Goal: Transaction & Acquisition: Purchase product/service

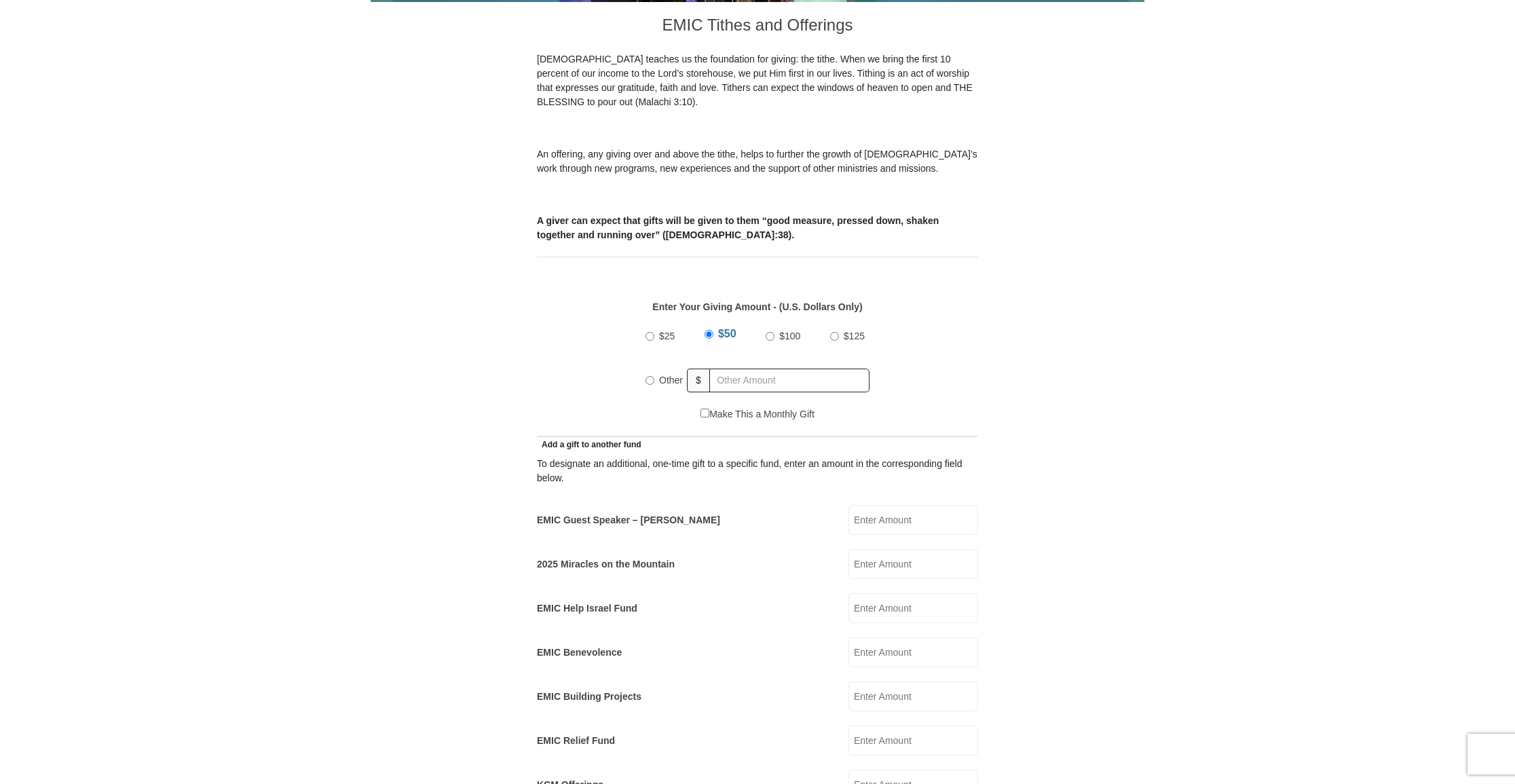
scroll to position [380, 0]
click at [913, 504] on input "EMIC Guest Speaker – [PERSON_NAME]" at bounding box center [913, 519] width 130 height 30
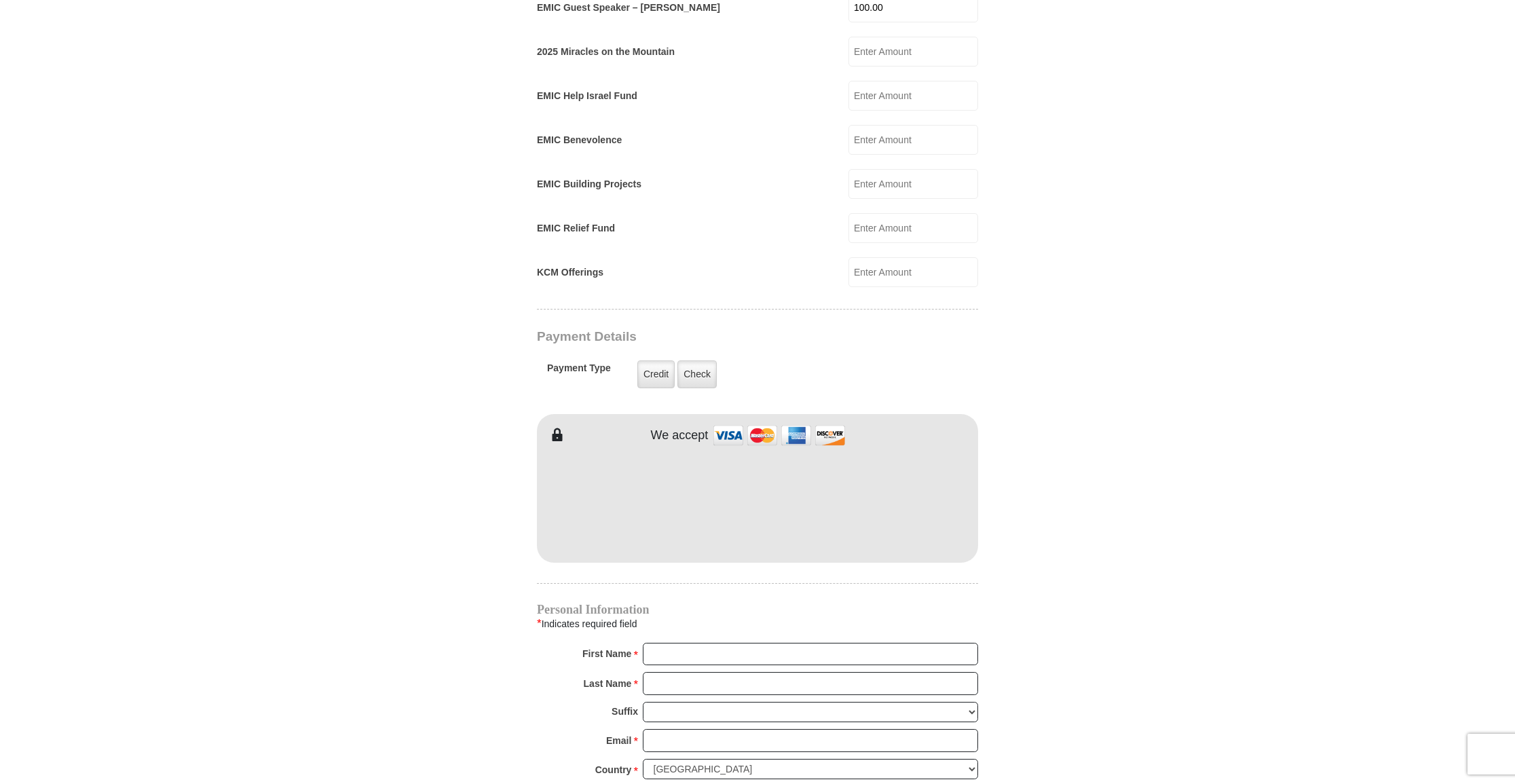
scroll to position [893, 0]
type input "100.00"
click at [699, 359] on label "Check" at bounding box center [697, 373] width 39 height 28
click at [0, 0] on input "Check" at bounding box center [0, 0] width 0 height 0
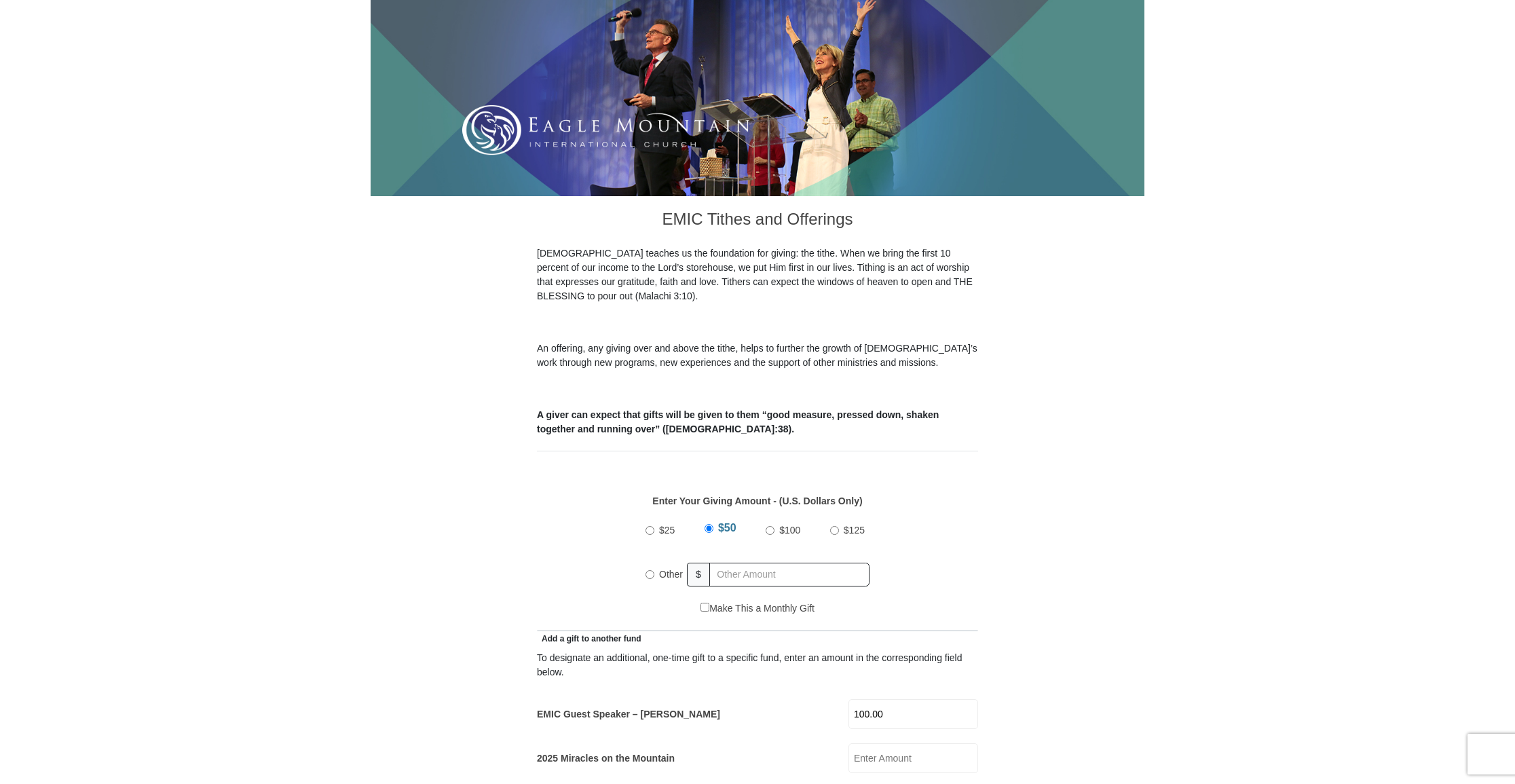
scroll to position [205, 0]
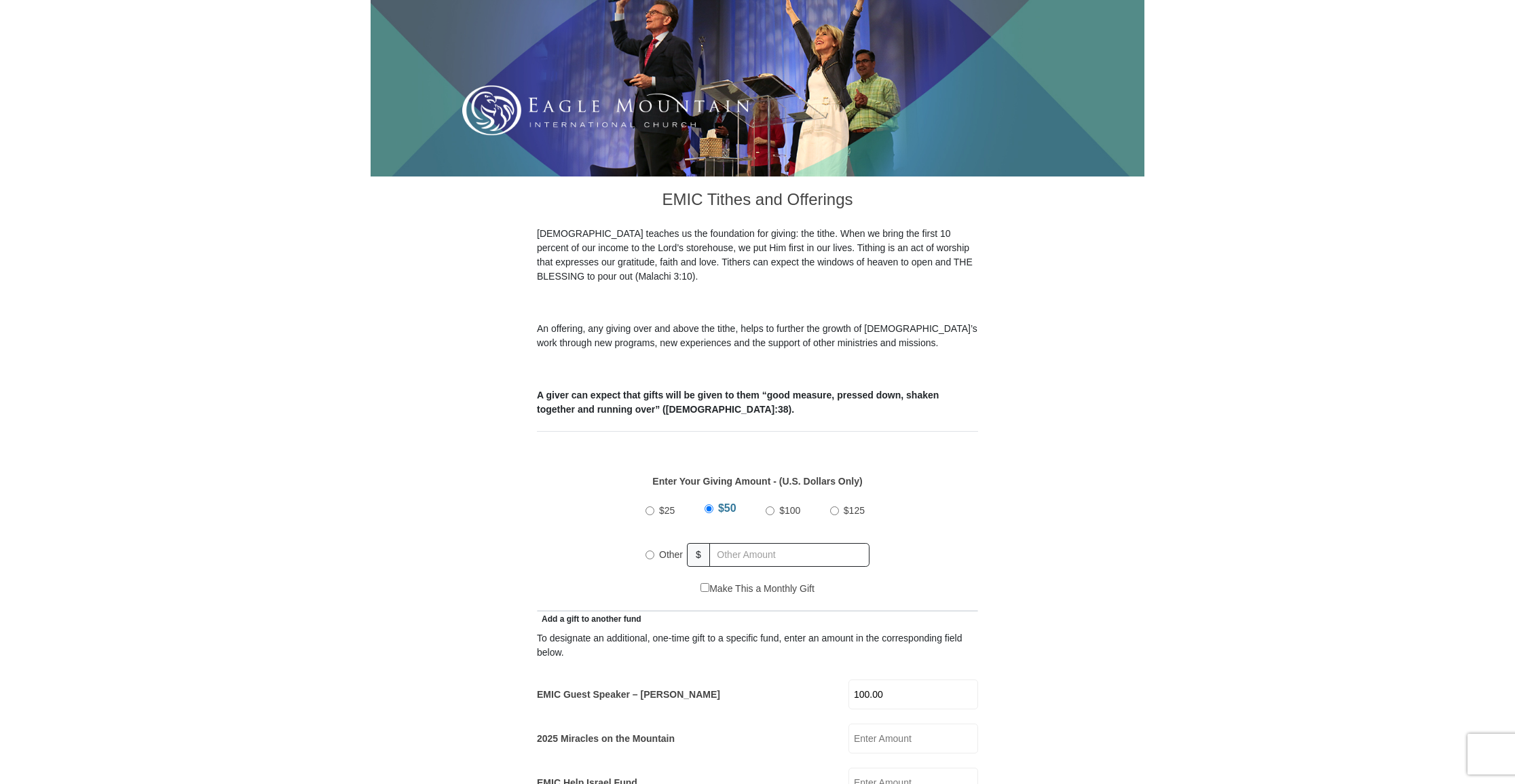
click at [649, 550] on input "Other" at bounding box center [650, 554] width 9 height 9
radio input "true"
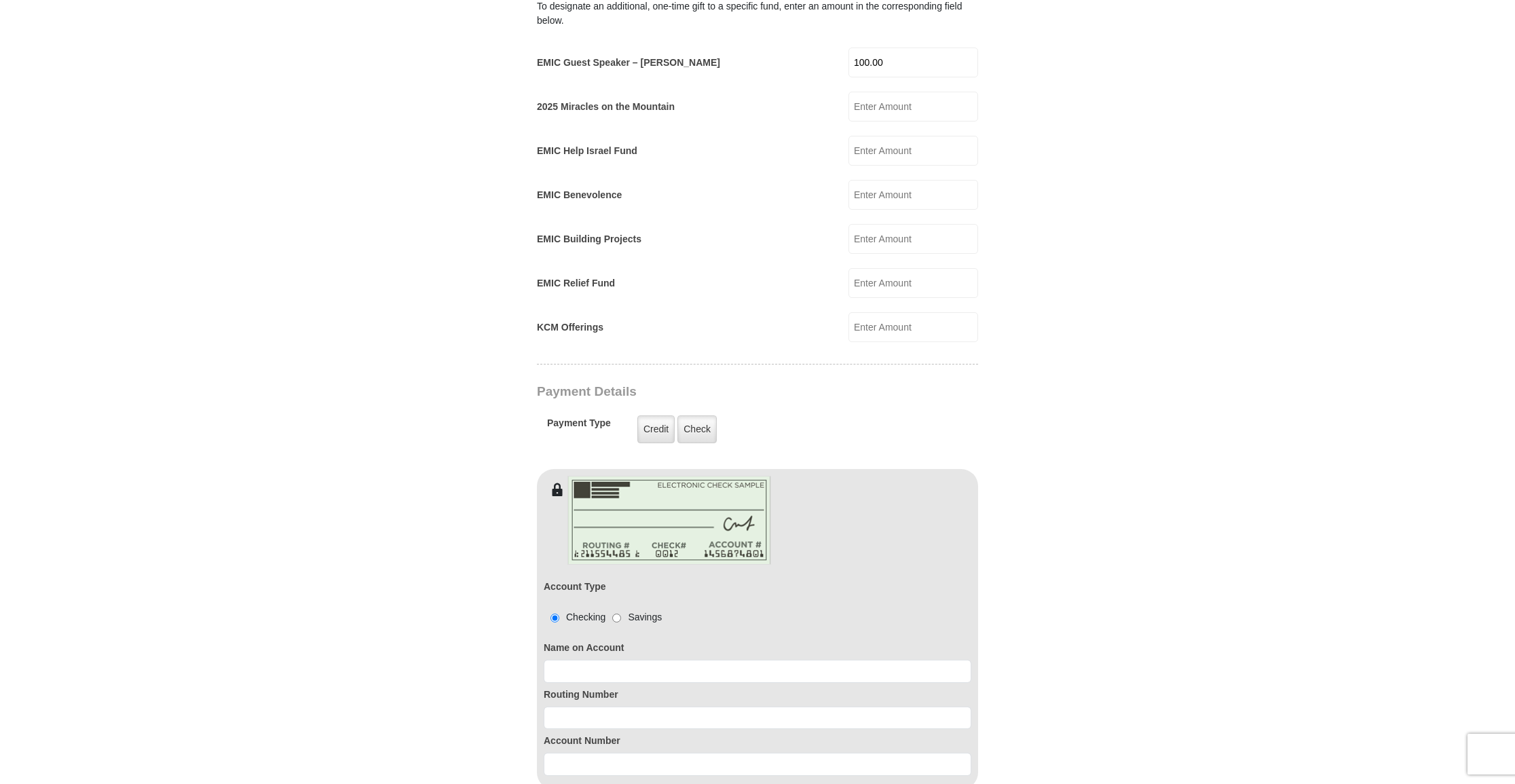
scroll to position [836, 0]
type input "Rorie Esther Stevens"
click at [769, 707] on input at bounding box center [757, 719] width 428 height 23
type input "071921891"
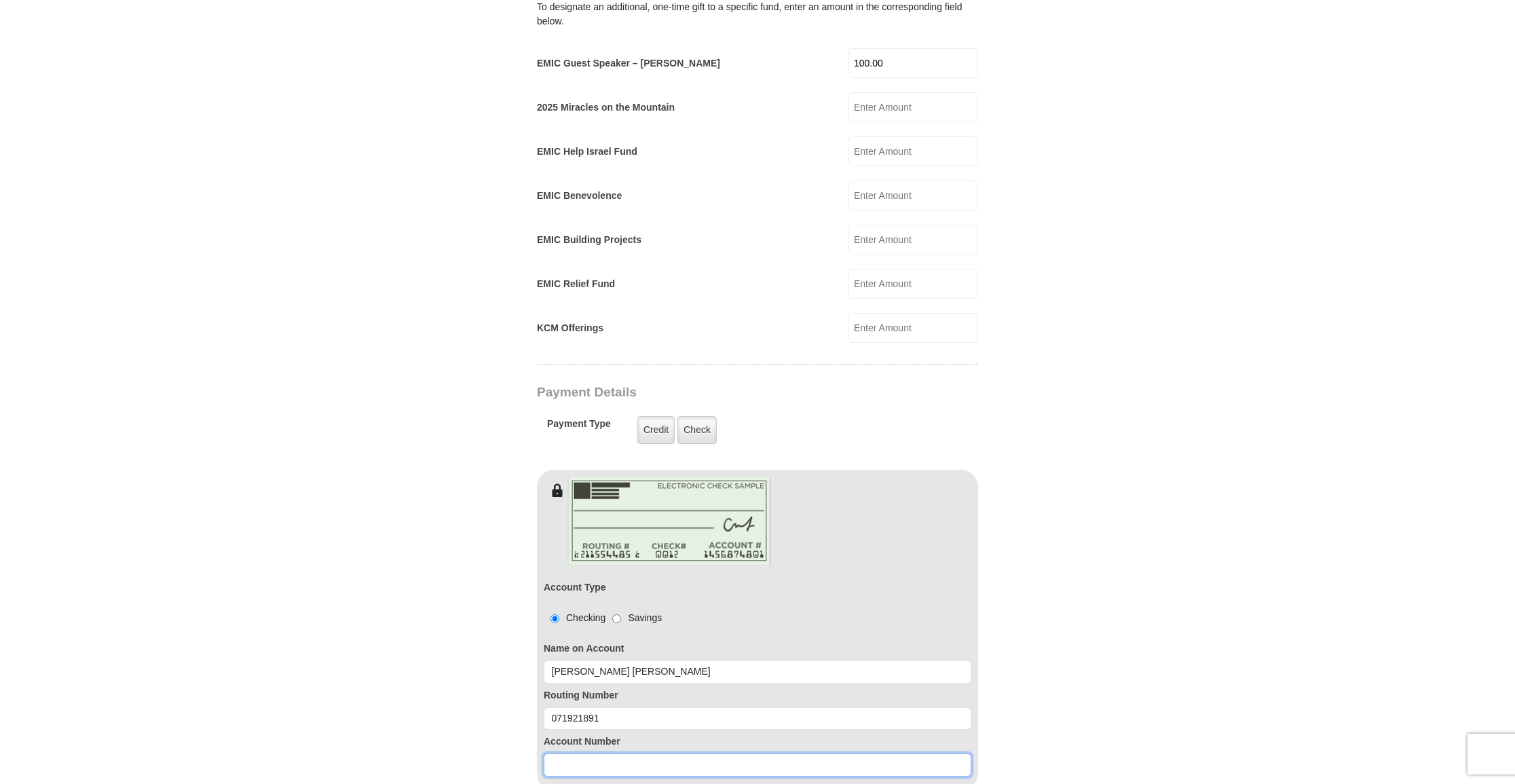
click at [840, 753] on input at bounding box center [757, 765] width 428 height 23
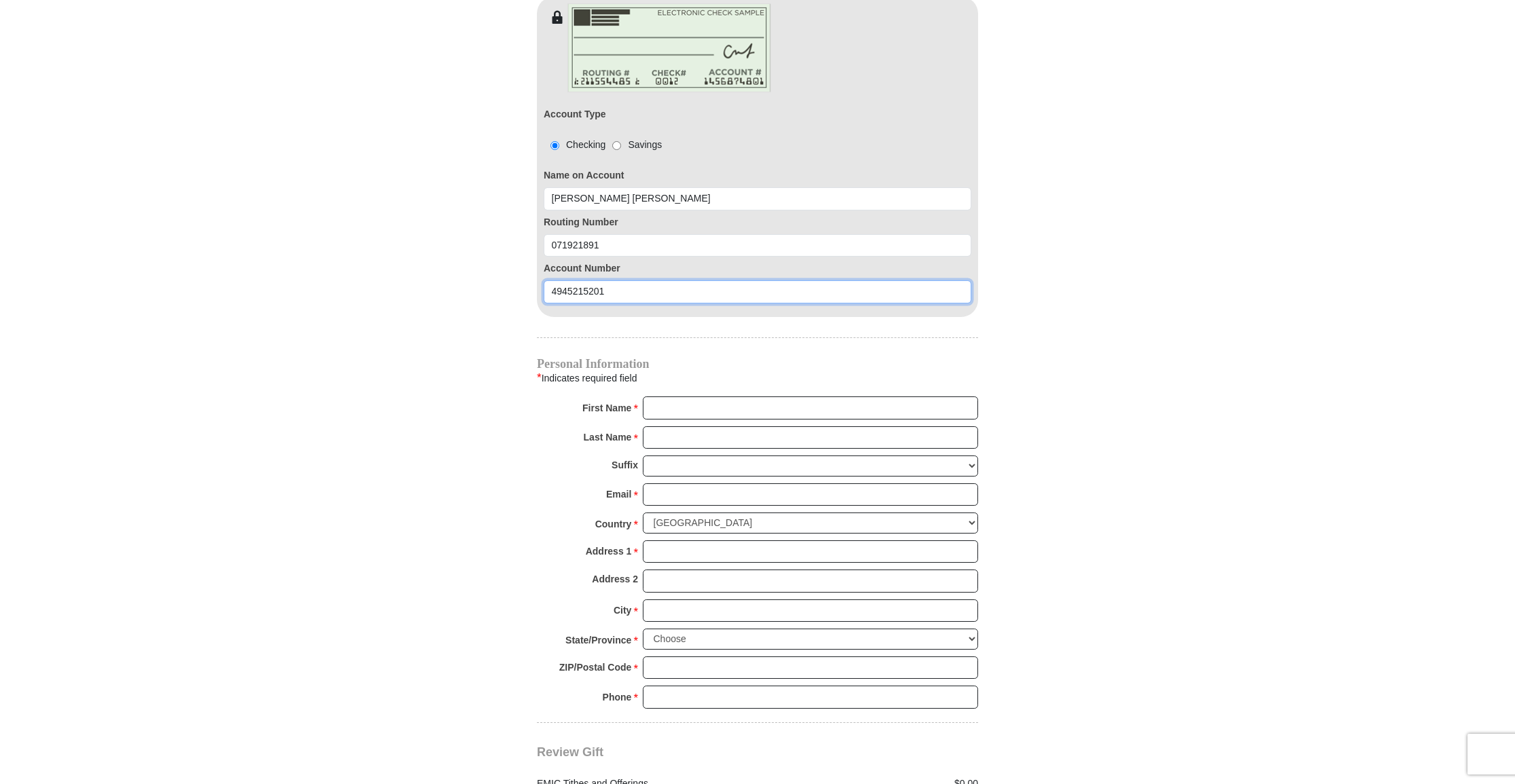
scroll to position [1310, 0]
type input "4945215201"
type input "Rorie Esther"
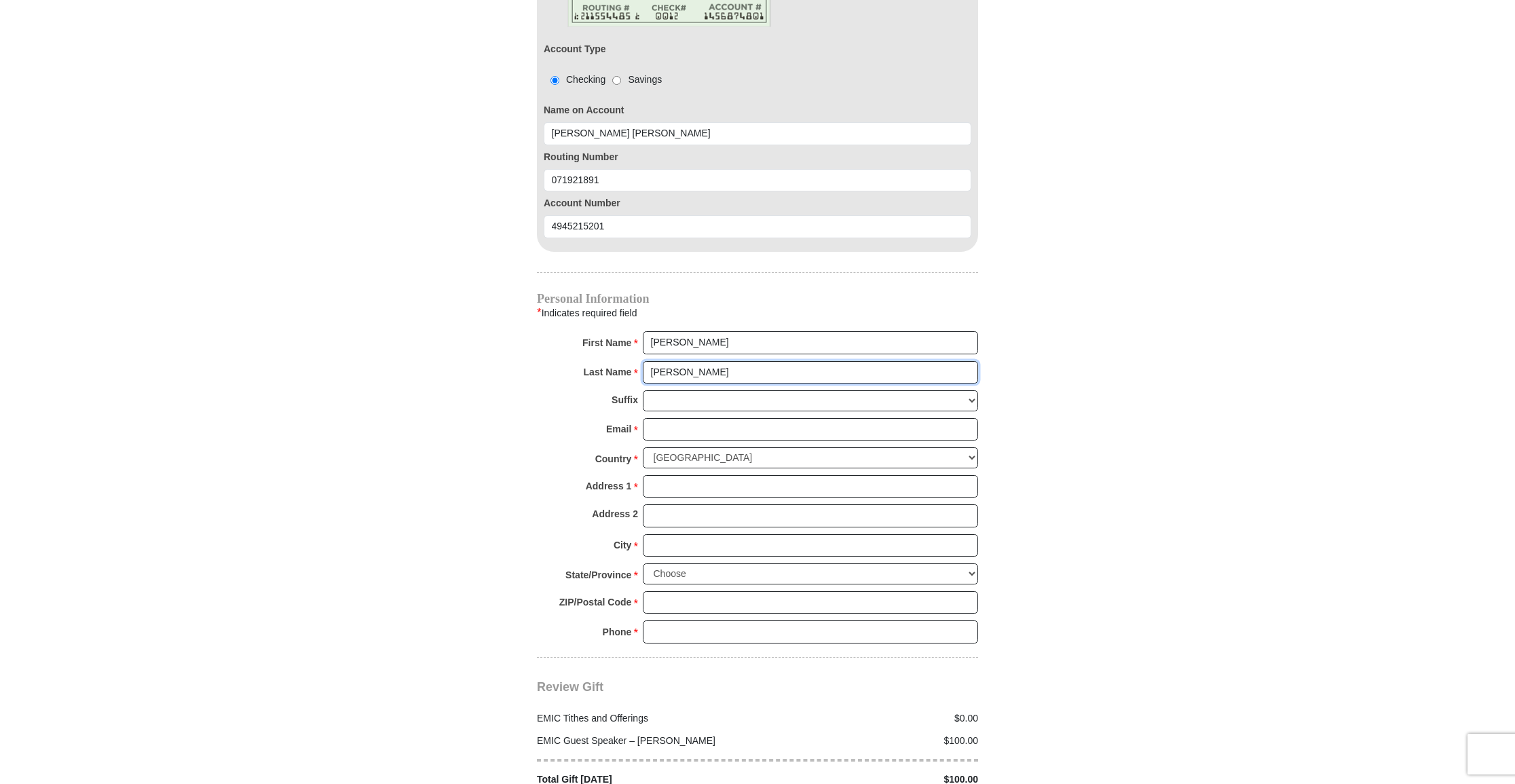
scroll to position [1375, 0]
type input "Stevens"
type input "meshiakoms@elp.rr.com"
drag, startPoint x: 847, startPoint y: 457, endPoint x: 859, endPoint y: 458, distance: 12.0
type input "10408 Byway Dr."
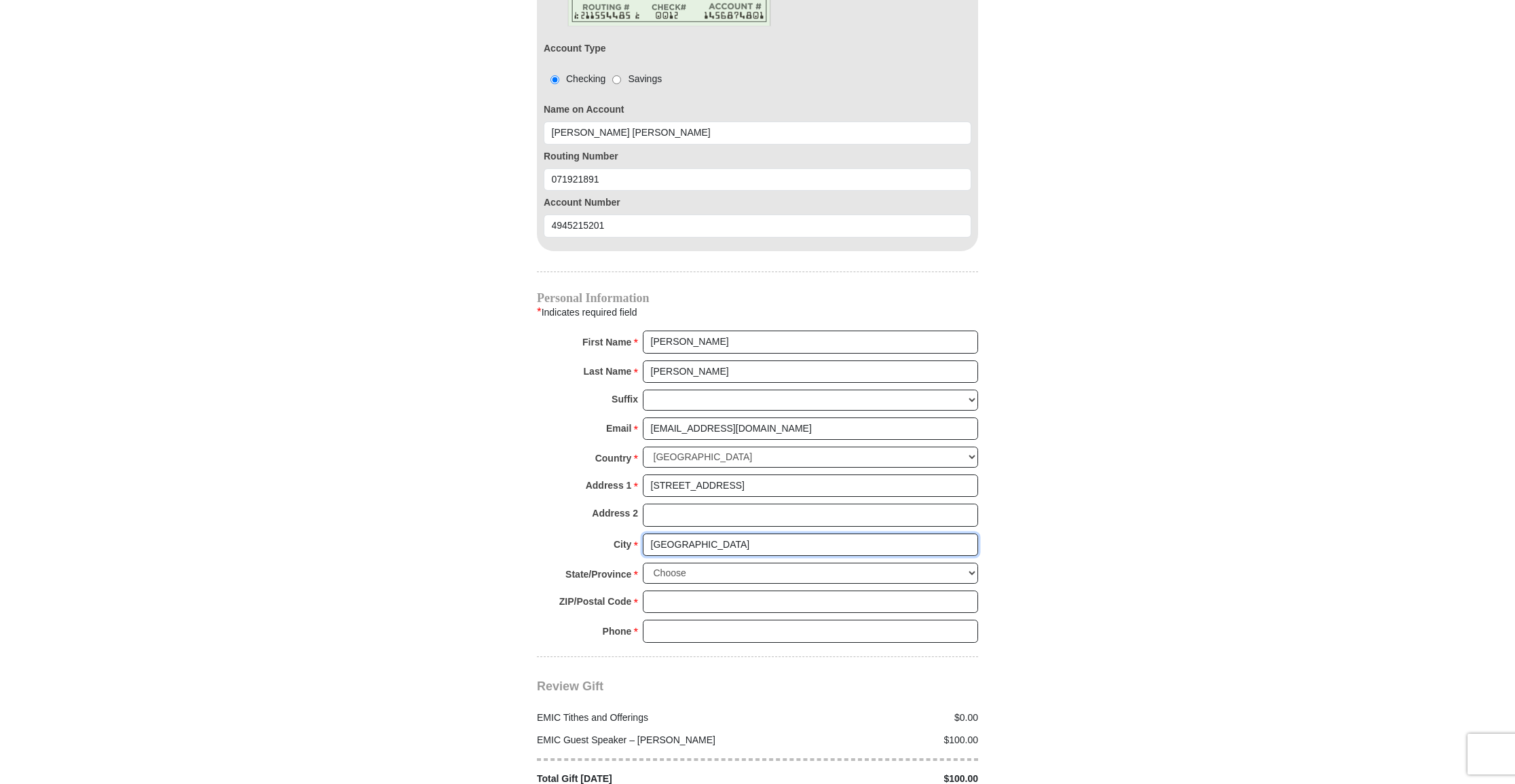
type input "El Paso"
select select "TX"
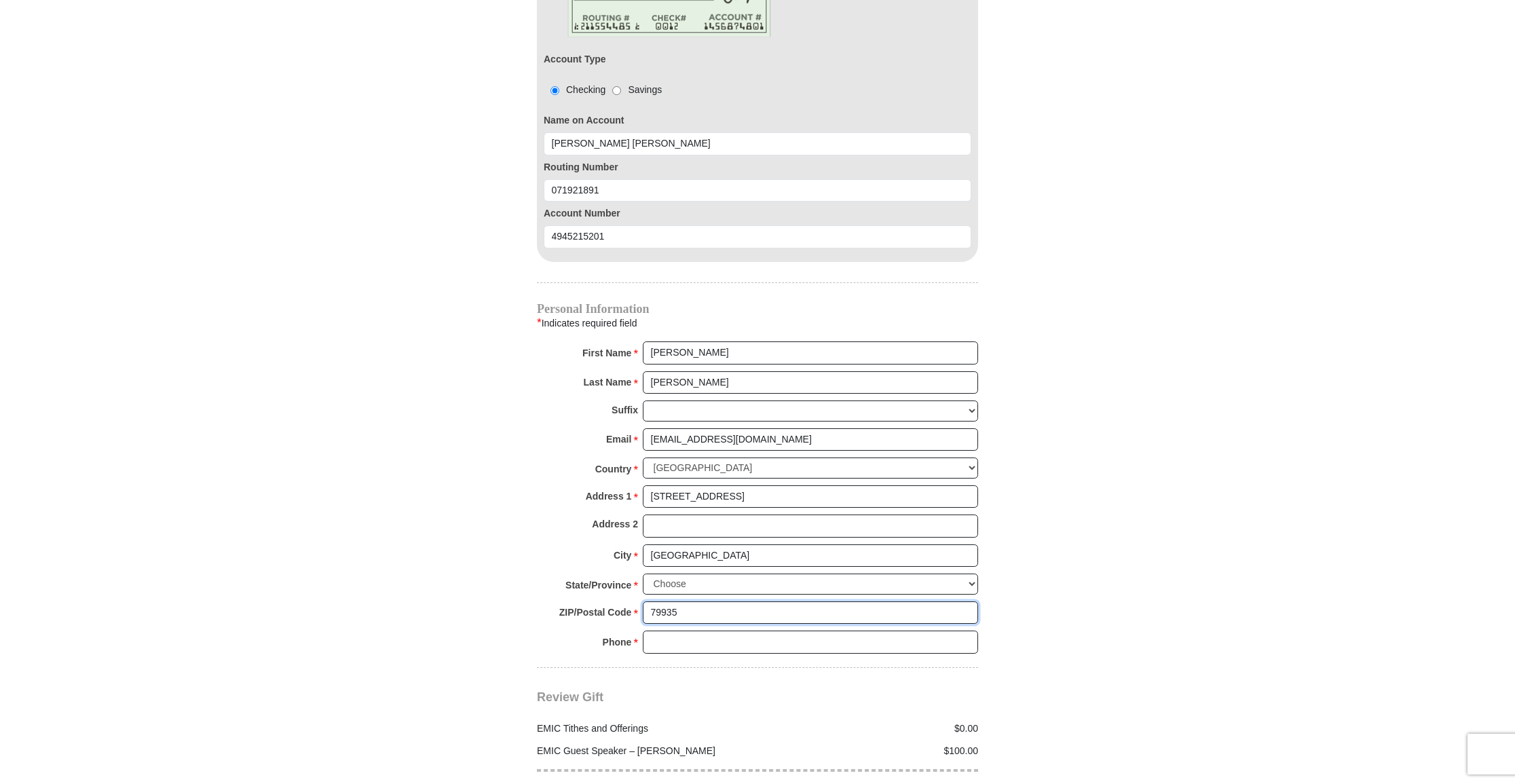
scroll to position [1364, 0]
type input "79935"
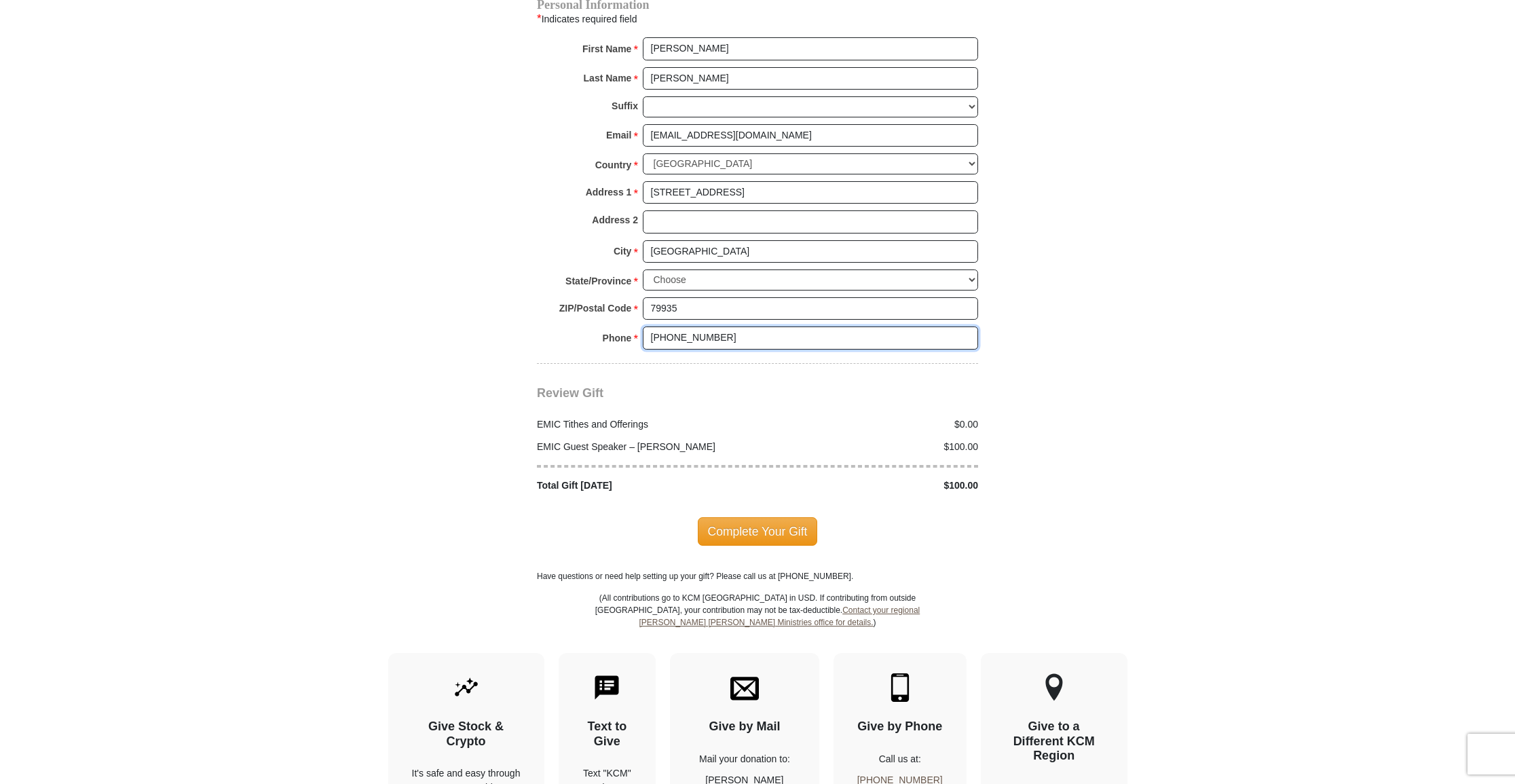
scroll to position [1673, 0]
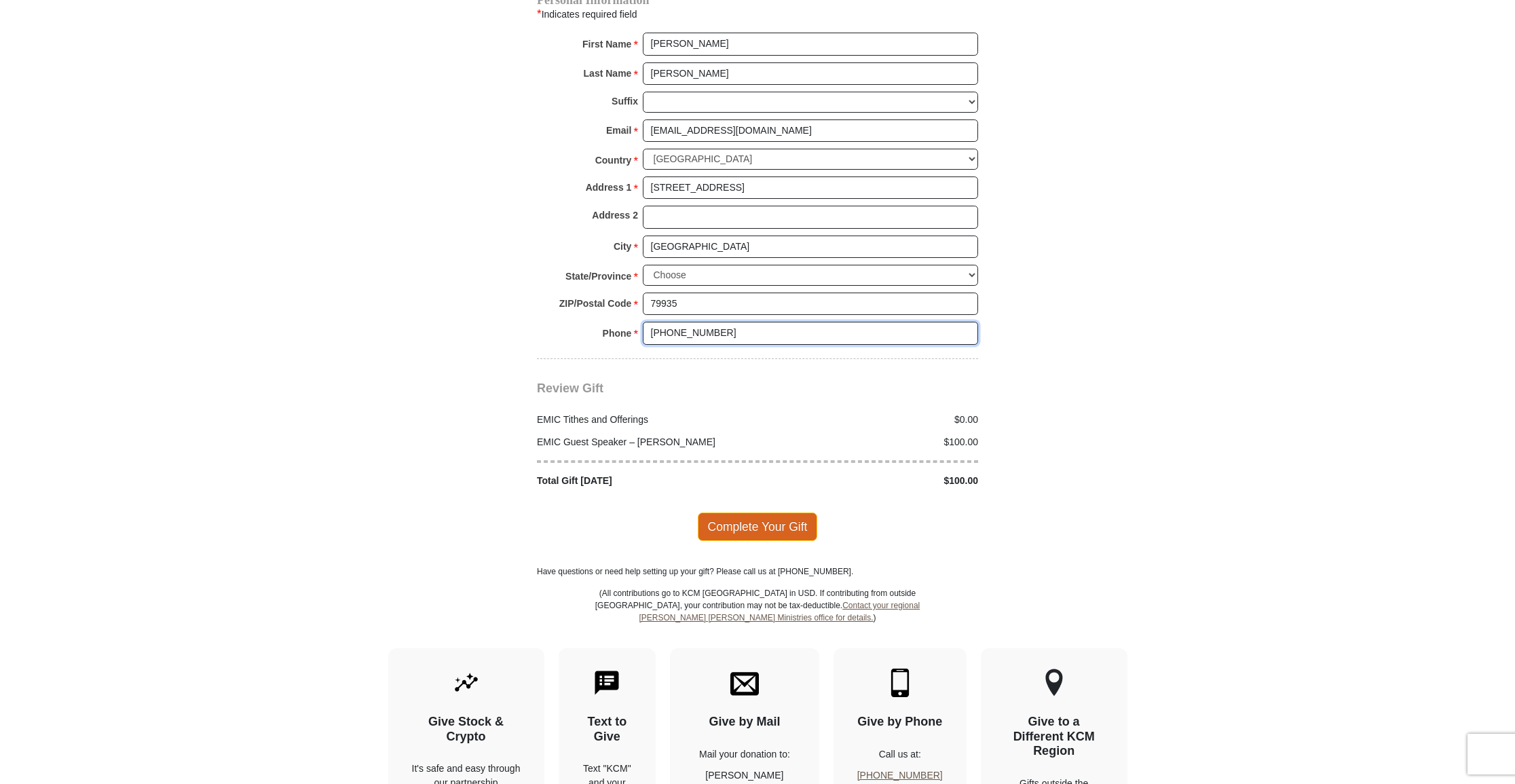
type input "915-592-9520"
click at [782, 512] on span "Complete Your Gift" at bounding box center [758, 527] width 120 height 29
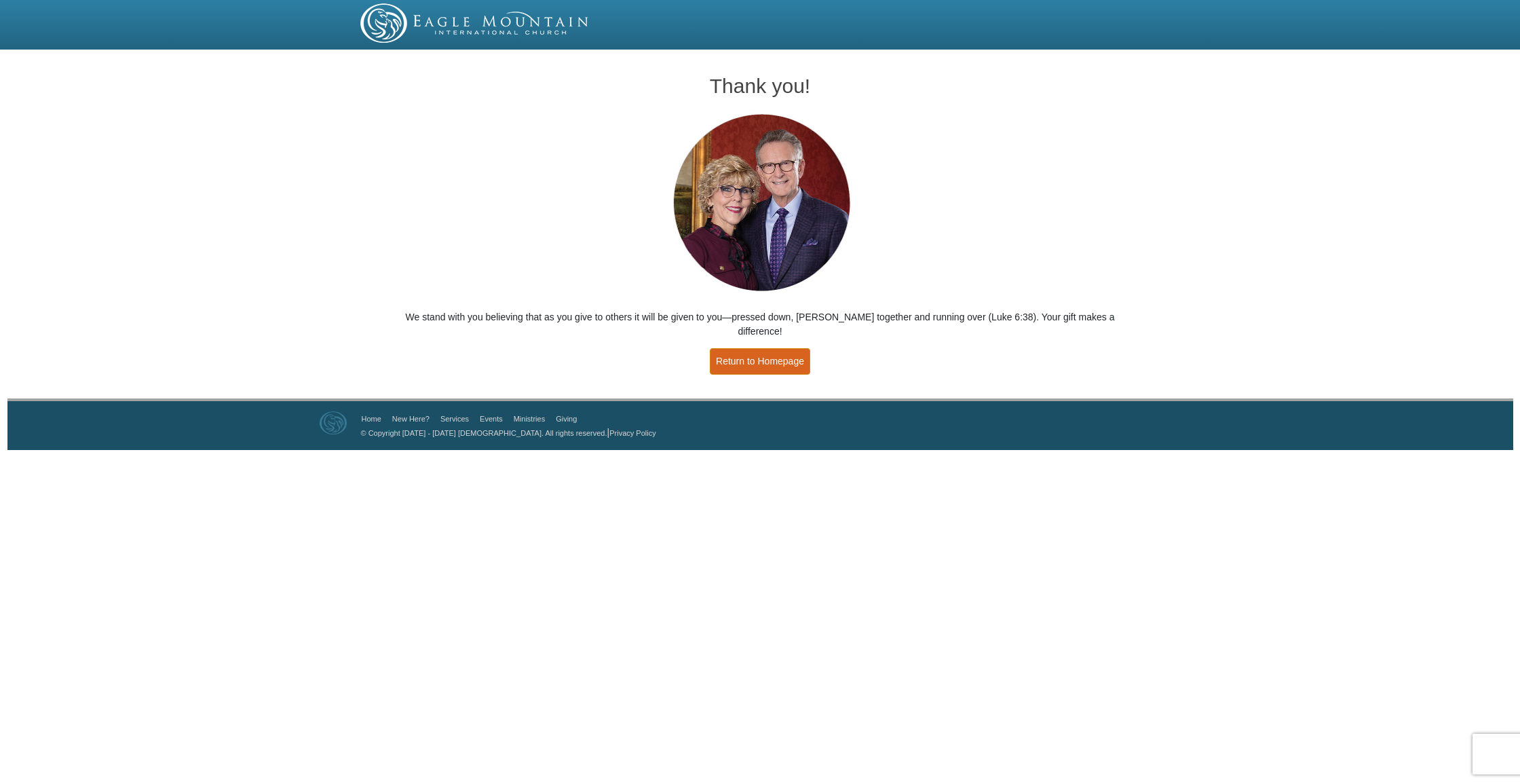
click at [753, 351] on link "Return to Homepage" at bounding box center [760, 361] width 101 height 26
